Goal: Communication & Community: Answer question/provide support

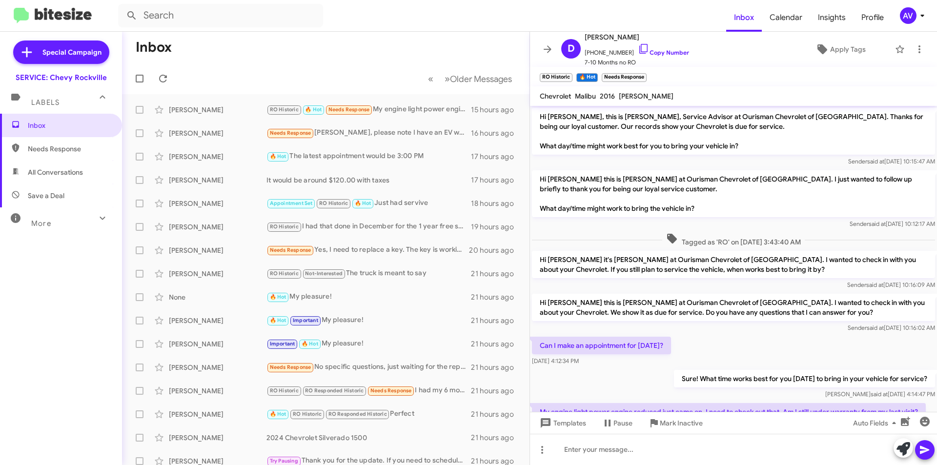
scroll to position [121, 0]
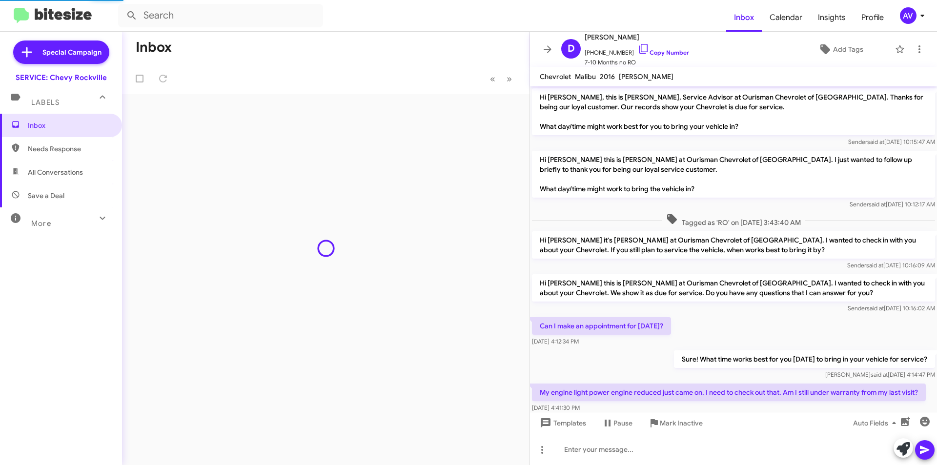
scroll to position [121, 0]
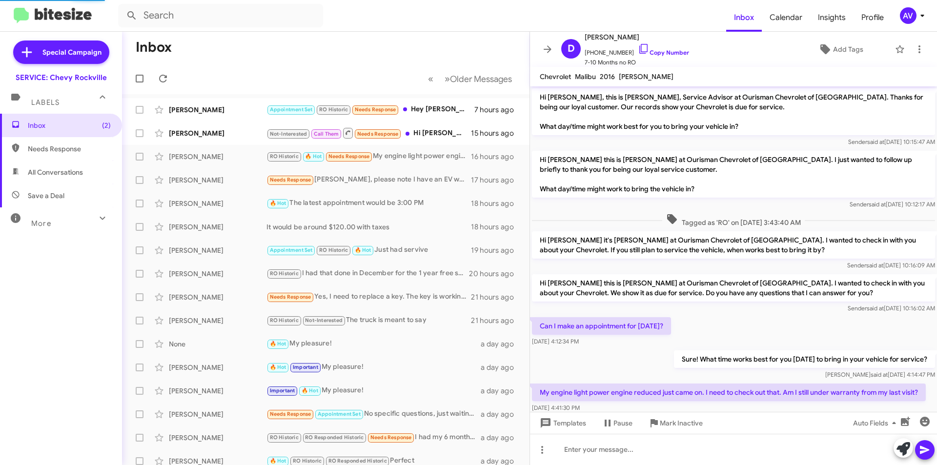
scroll to position [121, 0]
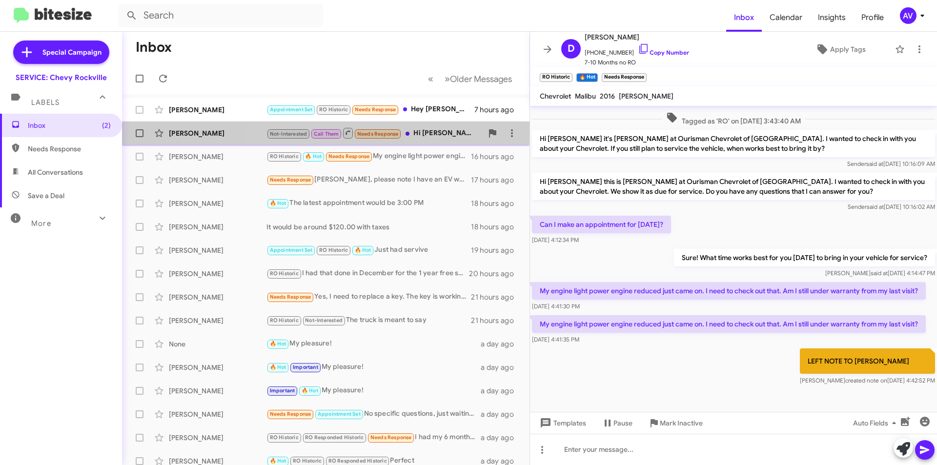
click at [422, 132] on div "Not-Interested Call Them Needs Response Hi Sammy, I hope you're well. Could you…" at bounding box center [375, 133] width 216 height 12
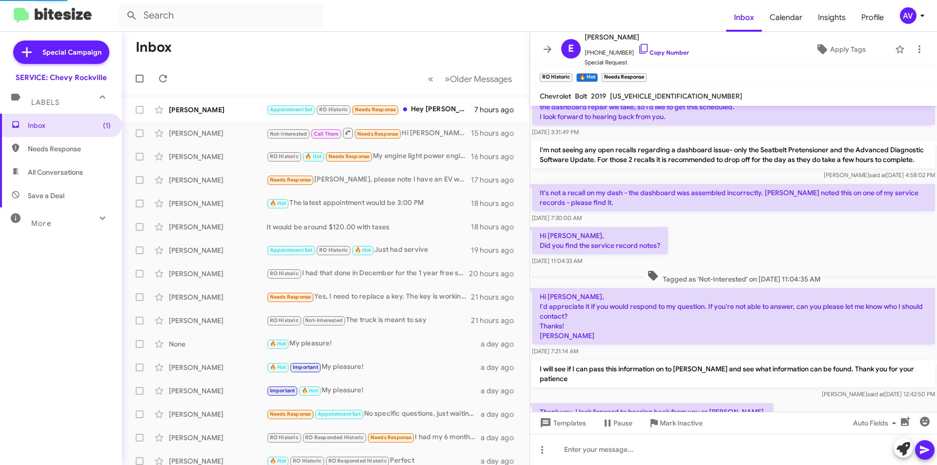
scroll to position [627, 0]
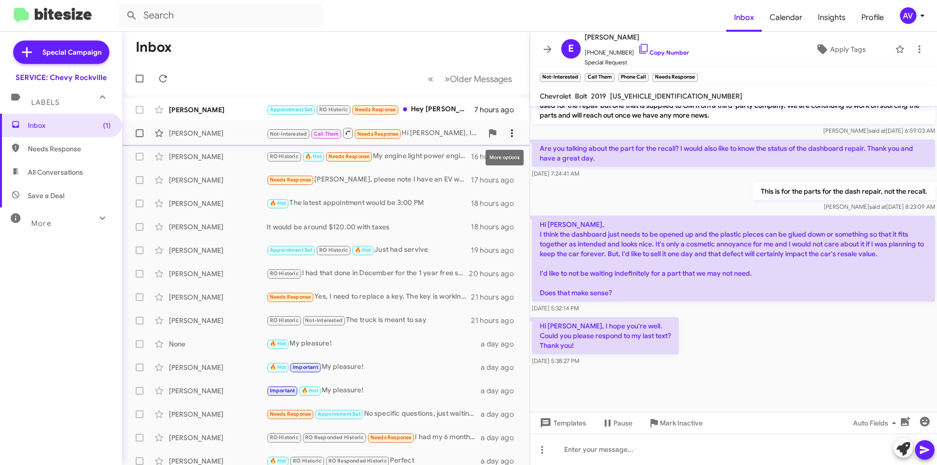
click at [506, 129] on icon at bounding box center [512, 133] width 12 height 12
click at [456, 162] on span "Mark as unread" at bounding box center [431, 158] width 49 height 23
click at [439, 105] on div "Appointment Set RO Historic Needs Response Hey Sammy dear, what service do you …" at bounding box center [375, 109] width 216 height 11
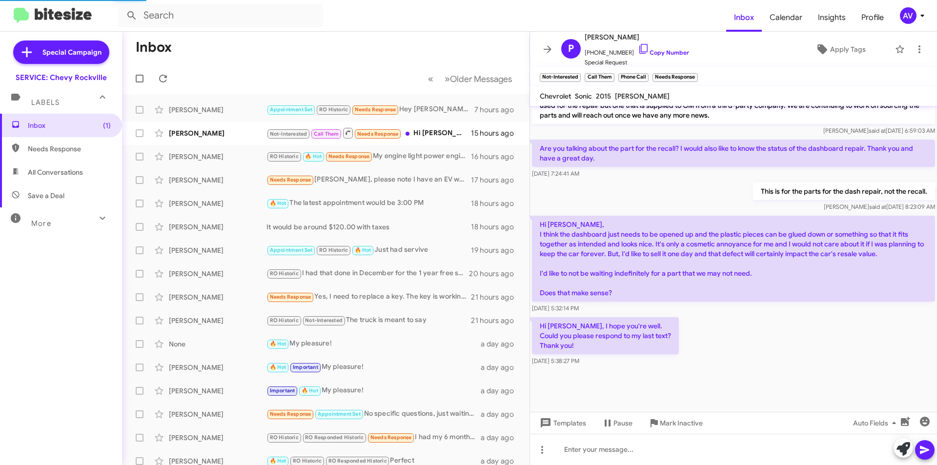
scroll to position [1, 0]
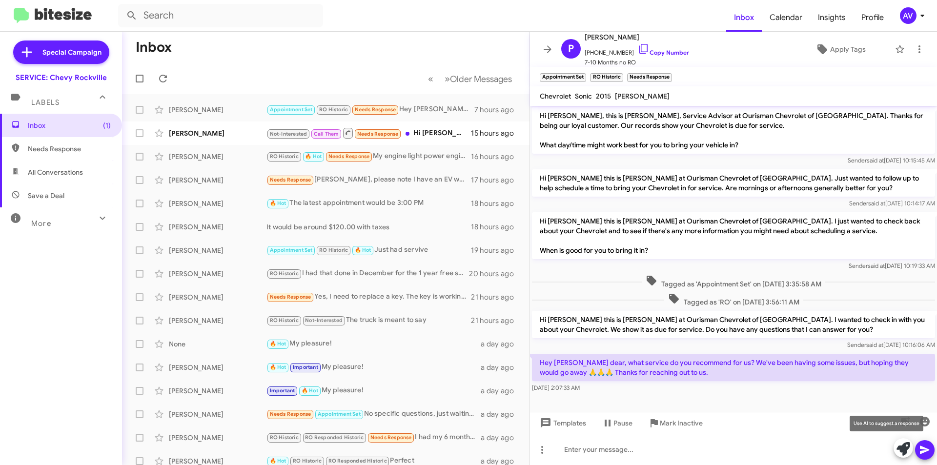
click at [905, 447] on icon at bounding box center [904, 449] width 14 height 14
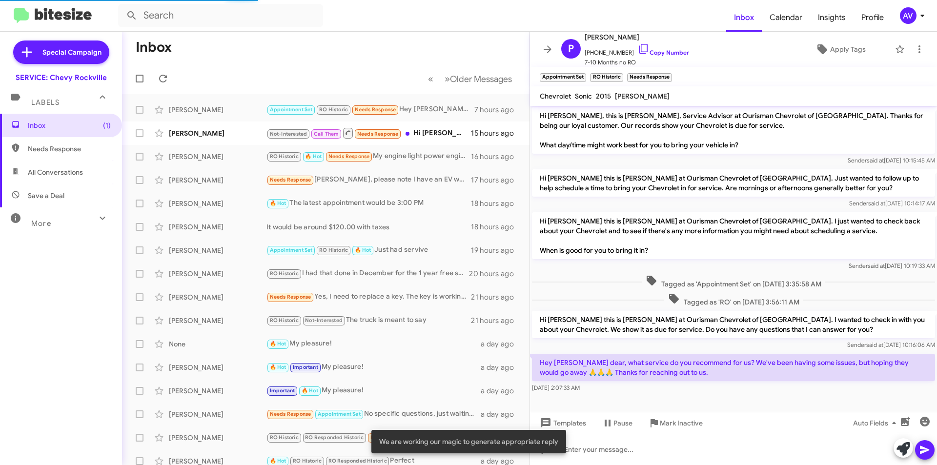
scroll to position [97, 0]
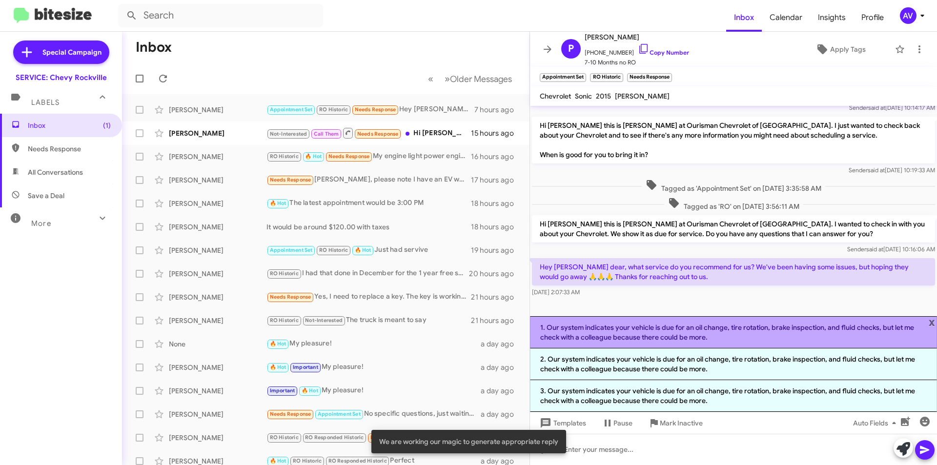
click at [678, 340] on li "1. Our system indicates your vehicle is due for an oil change, tire rotation, b…" at bounding box center [733, 332] width 407 height 32
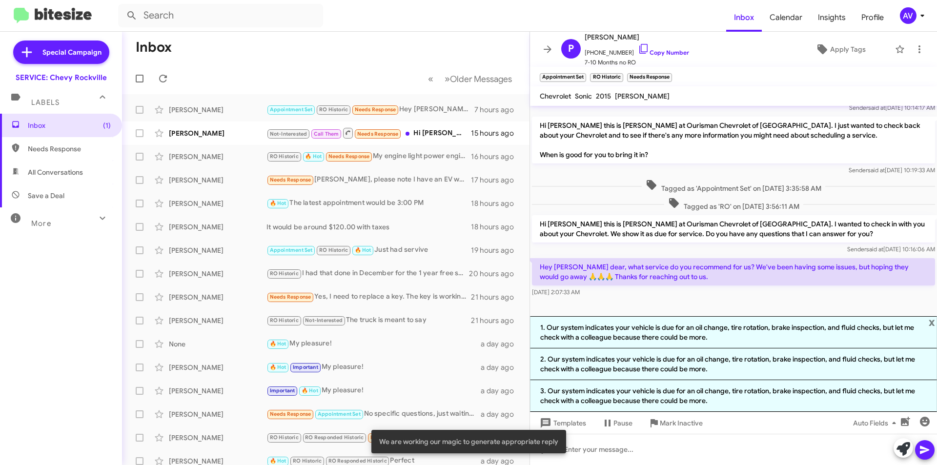
scroll to position [11, 0]
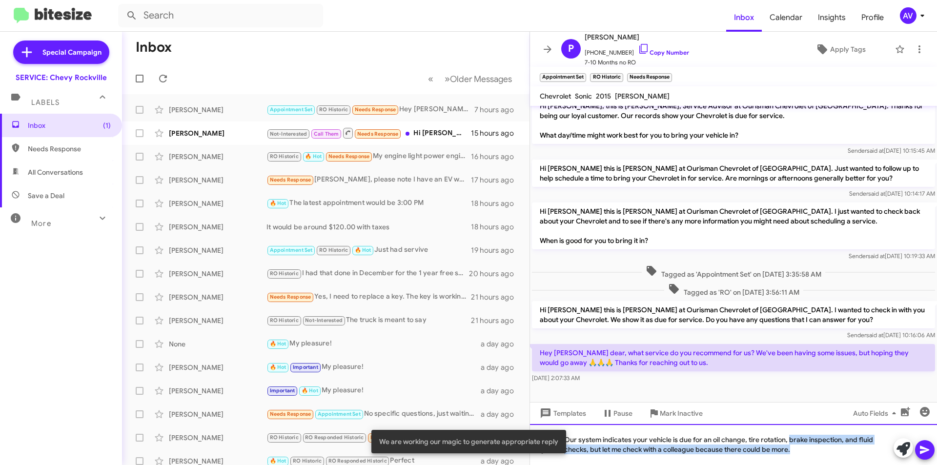
drag, startPoint x: 789, startPoint y: 441, endPoint x: 800, endPoint y: 473, distance: 34.1
click at [800, 465] on html "Inbox Calendar Insights Profile AV Special Campaign SERVICE: Chevy Rockville La…" at bounding box center [468, 232] width 937 height 465
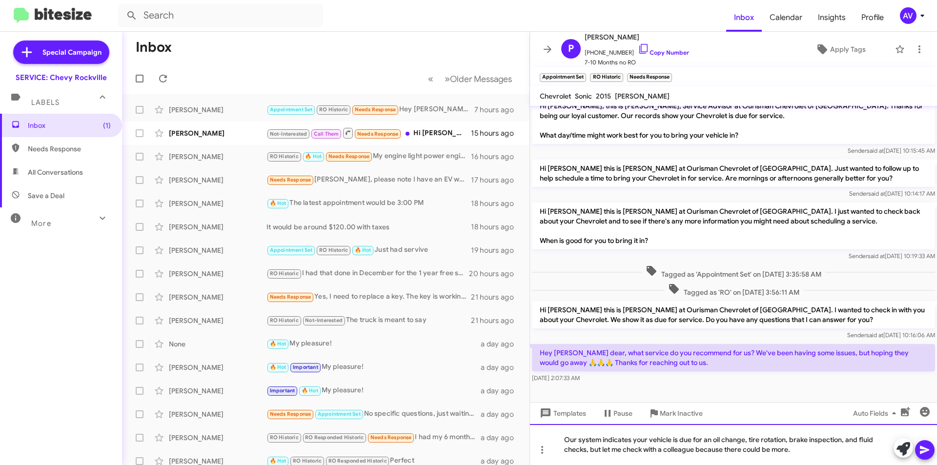
scroll to position [1, 0]
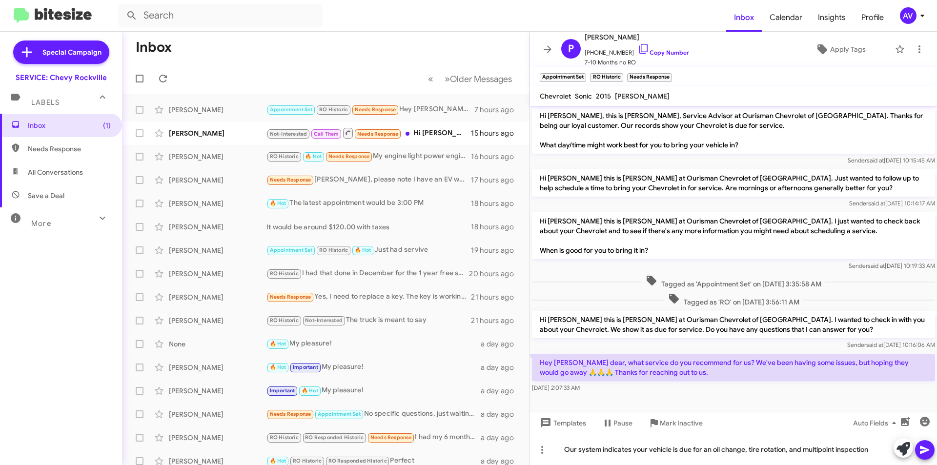
click at [921, 450] on icon at bounding box center [925, 450] width 12 height 12
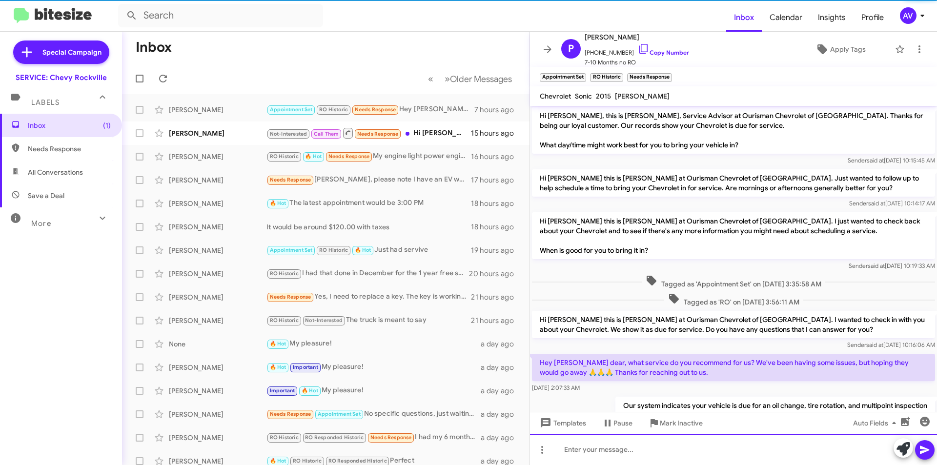
scroll to position [37, 0]
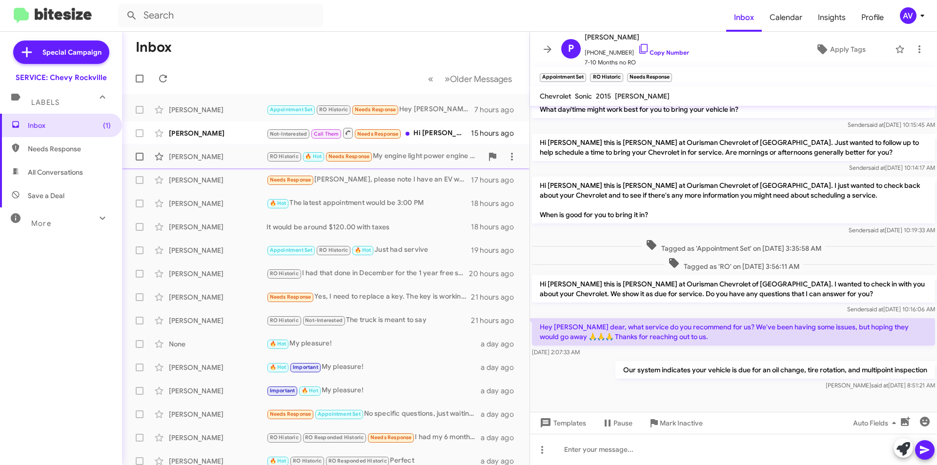
click at [423, 157] on div "RO Historic 🔥 Hot Needs Response My engine light power engine reduced just came…" at bounding box center [375, 156] width 216 height 11
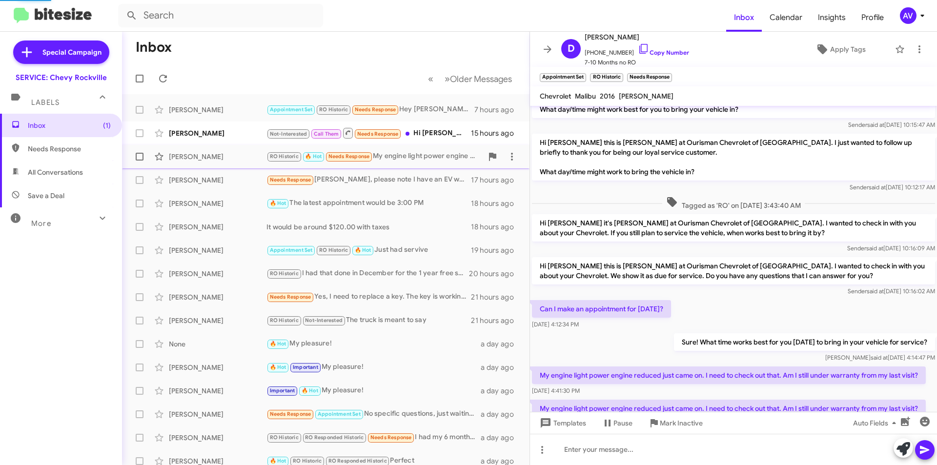
scroll to position [141, 0]
